Goal: Transaction & Acquisition: Book appointment/travel/reservation

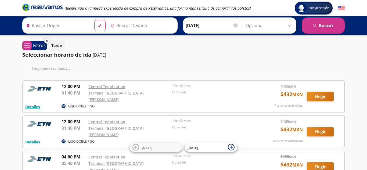
type input "[GEOGRAPHIC_DATA], [GEOGRAPHIC_DATA]"
type input "[GEOGRAPHIC_DATA][PERSON_NAME], [GEOGRAPHIC_DATA]"
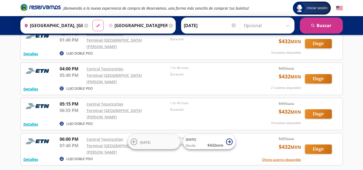
scroll to position [81, 0]
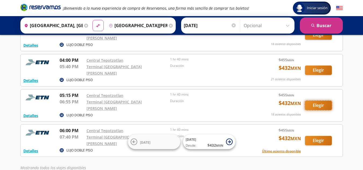
click at [315, 101] on button "Elegir" at bounding box center [318, 105] width 27 height 9
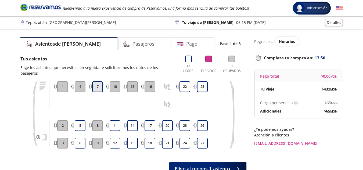
click at [97, 82] on button "7" at bounding box center [97, 86] width 11 height 11
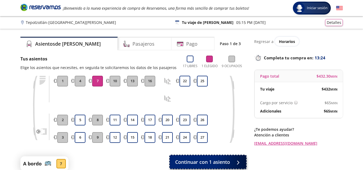
click at [218, 162] on span "Continuar con 1 asiento" at bounding box center [202, 162] width 55 height 7
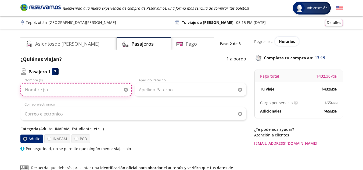
click at [39, 91] on input "Nombre (s)" at bounding box center [76, 89] width 112 height 13
type input "[PERSON_NAME]"
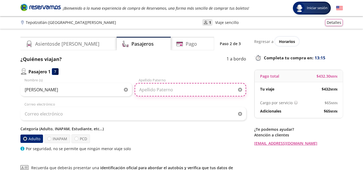
click at [153, 92] on input "Apellido Paterno" at bounding box center [191, 89] width 112 height 13
type input "[PERSON_NAME]"
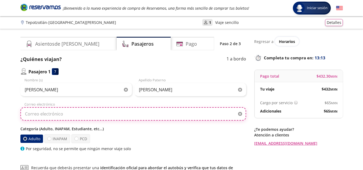
click at [65, 114] on input "Correo electrónico" at bounding box center [133, 113] width 226 height 13
type input "[EMAIL_ADDRESS][DOMAIN_NAME]"
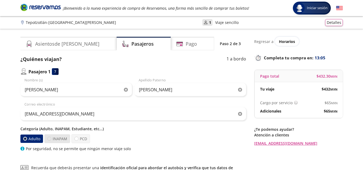
click at [50, 140] on div at bounding box center [49, 139] width 4 height 4
click at [50, 140] on input "INAPAM" at bounding box center [49, 138] width 3 height 3
radio input "true"
radio input "false"
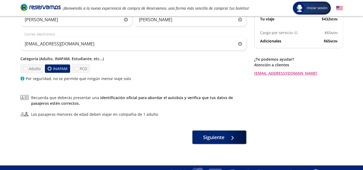
scroll to position [79, 0]
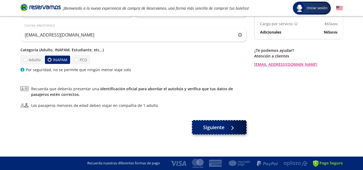
click at [221, 129] on span "Siguiente" at bounding box center [213, 127] width 21 height 7
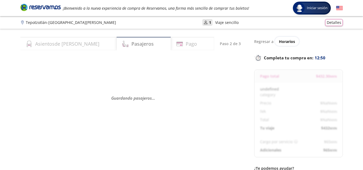
select select "MX"
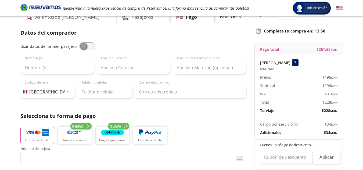
scroll to position [54, 0]
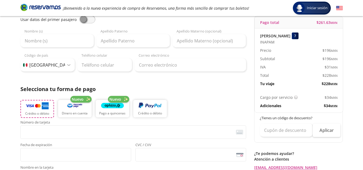
click at [33, 110] on button "Crédito o débito" at bounding box center [37, 109] width 34 height 18
click at [49, 138] on span "<p>Your browser does not support iframes.</p>" at bounding box center [133, 131] width 226 height 13
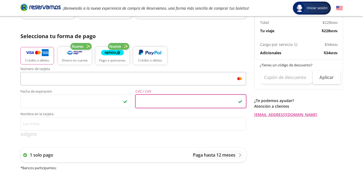
scroll to position [108, 0]
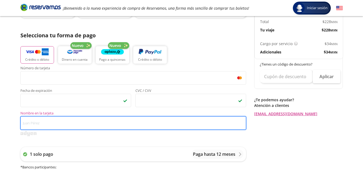
click at [46, 123] on input "Nombre en la tarjeta" at bounding box center [133, 122] width 226 height 13
type input "a"
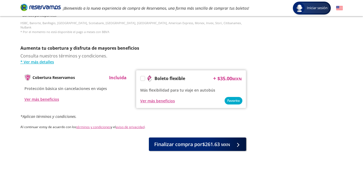
scroll to position [269, 0]
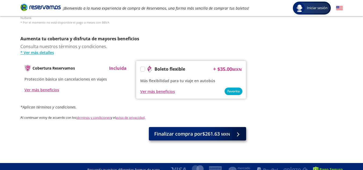
type input "[PERSON_NAME]"
click at [187, 131] on span "Finalizar compra por $261.63 MXN" at bounding box center [192, 133] width 76 height 7
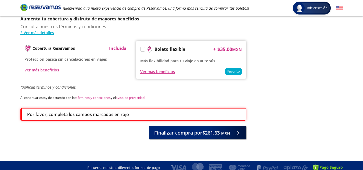
click at [76, 111] on p "Por favor, completa los campos marcados en rojo" at bounding box center [78, 114] width 102 height 6
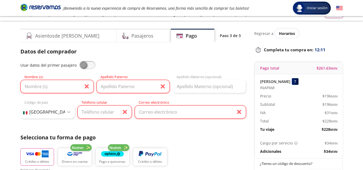
scroll to position [0, 0]
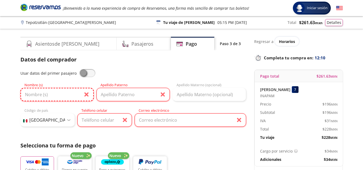
click at [48, 95] on input "Nombre (s)" at bounding box center [56, 94] width 73 height 13
type input "a"
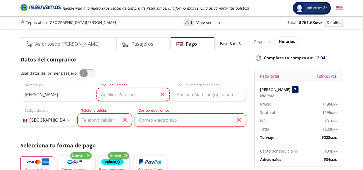
click at [104, 94] on input "Apellido Paterno" at bounding box center [133, 94] width 73 height 13
click at [73, 96] on input "[PERSON_NAME]" at bounding box center [56, 94] width 73 height 13
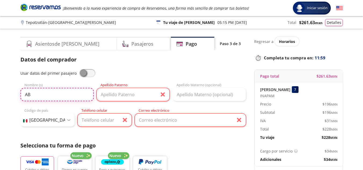
type input "A"
click at [90, 74] on span at bounding box center [87, 73] width 16 height 8
click at [79, 69] on input "checkbox" at bounding box center [79, 69] width 0 height 0
type input "[PERSON_NAME]"
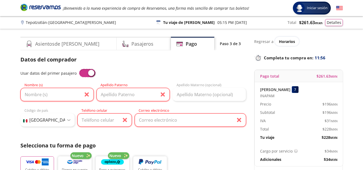
type input "[EMAIL_ADDRESS][DOMAIN_NAME]"
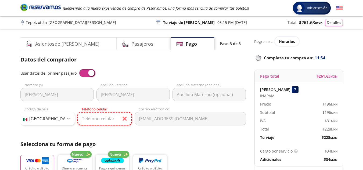
click at [97, 117] on input "Teléfono celular" at bounding box center [104, 118] width 55 height 13
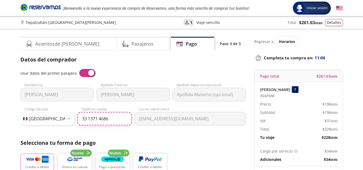
click at [112, 120] on input "33 1371 4686" at bounding box center [104, 118] width 55 height 13
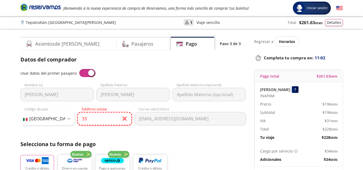
type input "3"
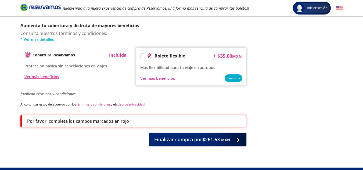
scroll to position [289, 0]
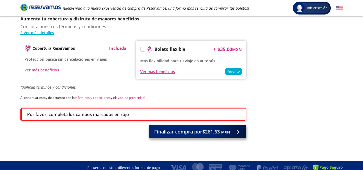
type input "33 4328 0336"
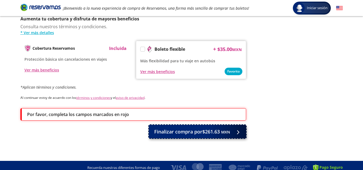
click at [169, 128] on span "Finalizar compra por $261.63 MXN" at bounding box center [192, 131] width 76 height 7
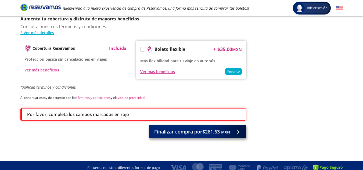
scroll to position [0, 0]
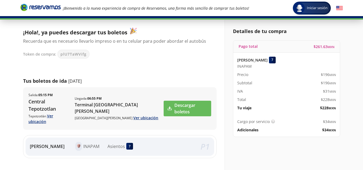
scroll to position [54, 0]
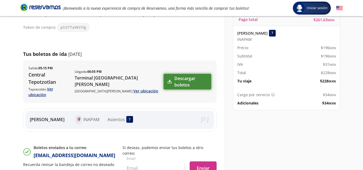
click at [184, 75] on link "Descargar boletos" at bounding box center [187, 82] width 47 height 16
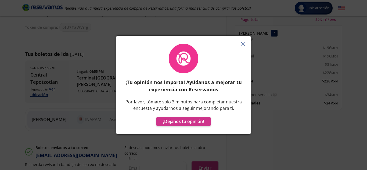
click at [241, 45] on icon "button" at bounding box center [243, 44] width 4 height 4
